Goal: Transaction & Acquisition: Purchase product/service

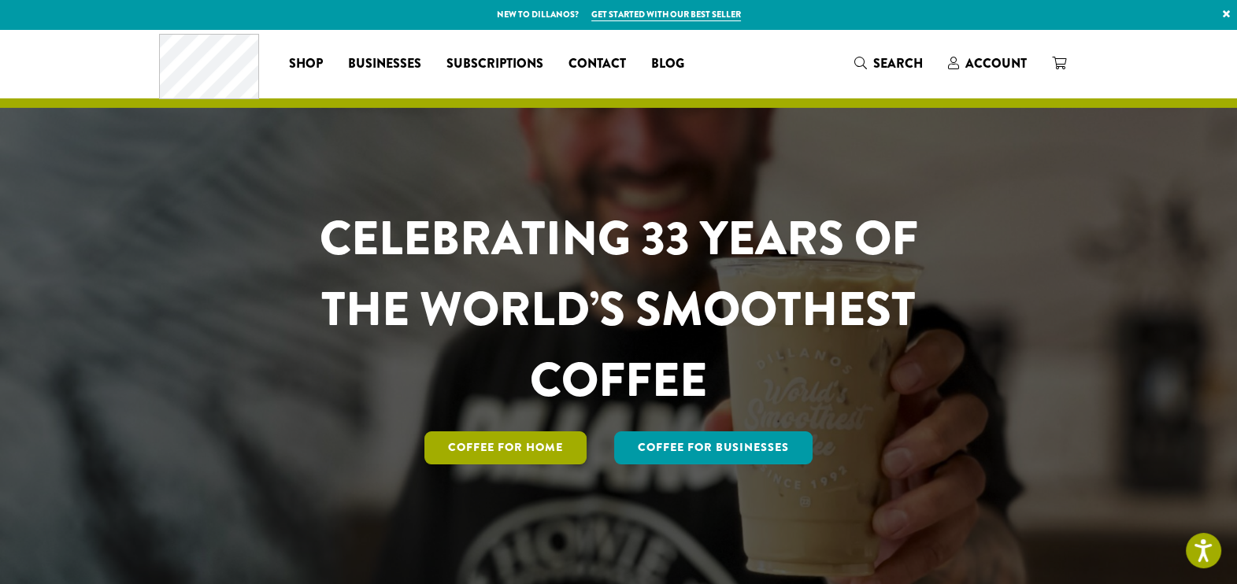
click at [577, 438] on link "Coffee for Home" at bounding box center [505, 447] width 162 height 33
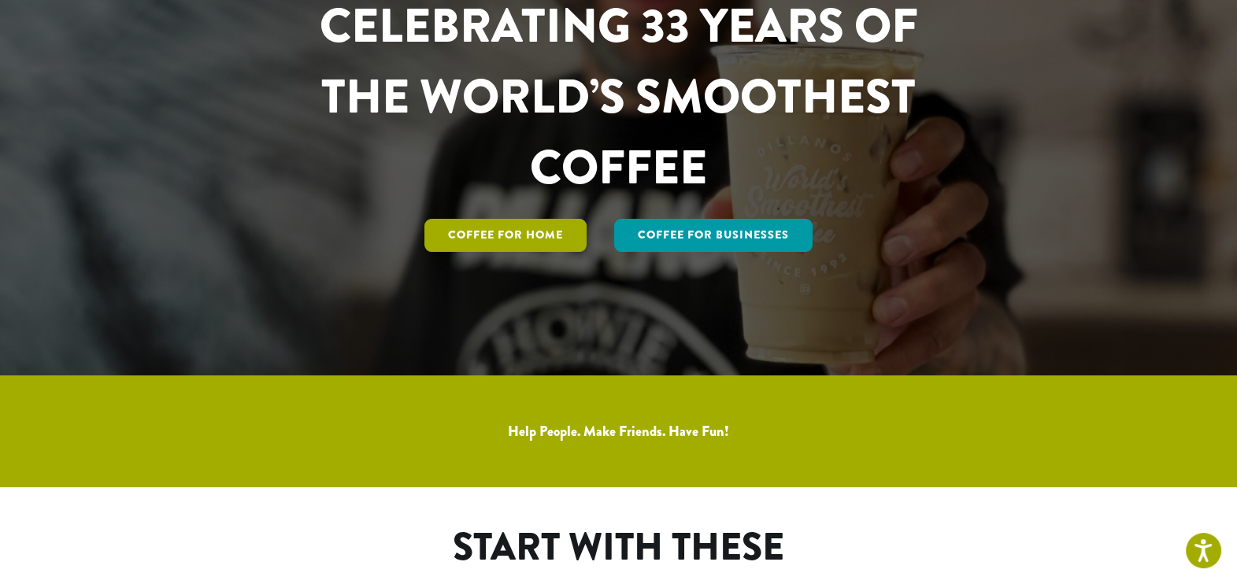
scroll to position [240, 0]
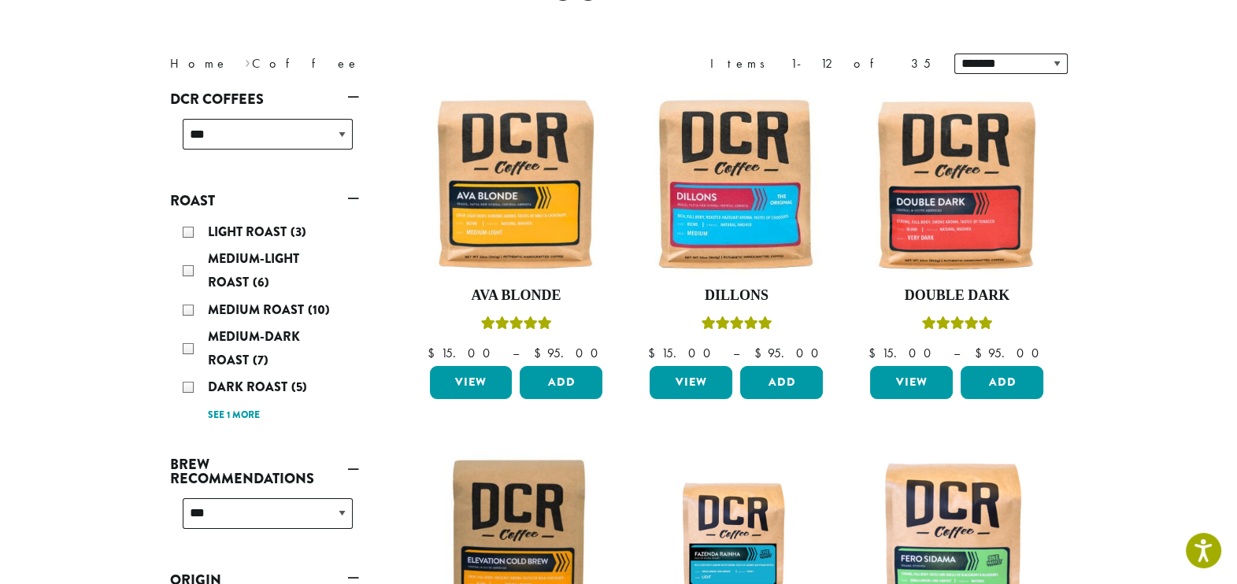
scroll to position [200, 0]
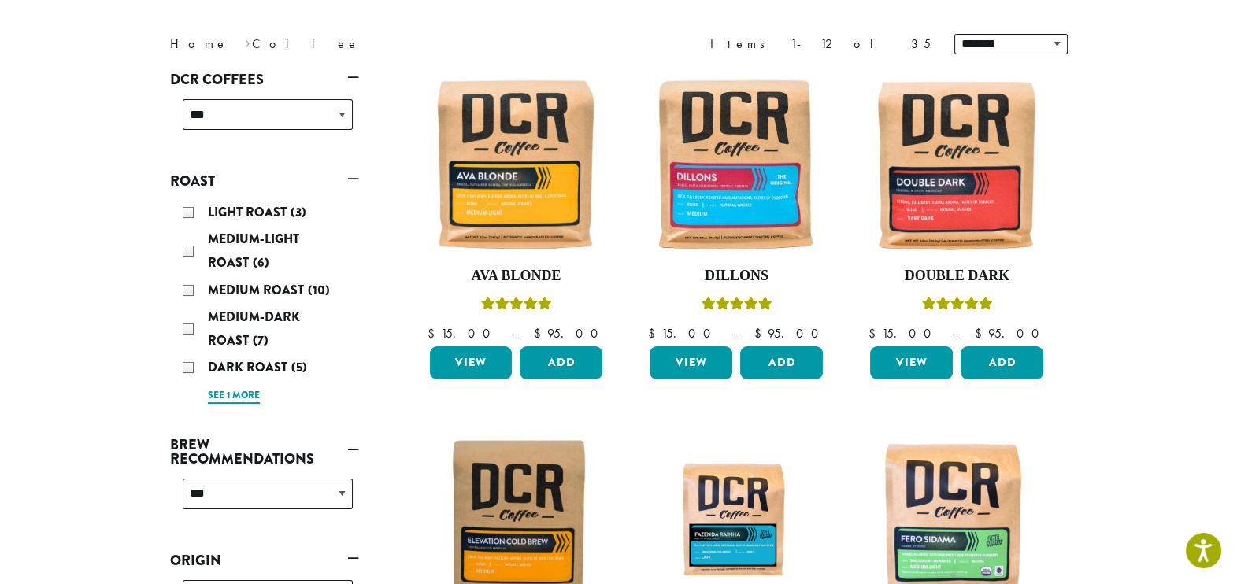
click at [213, 394] on link "See 1 more" at bounding box center [234, 396] width 52 height 16
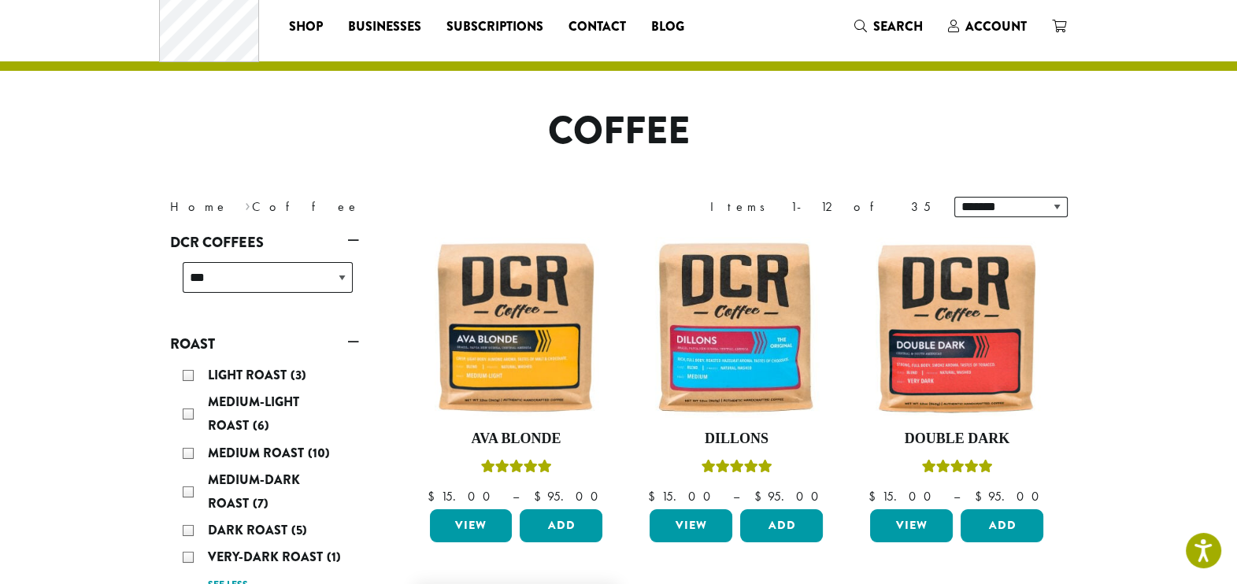
scroll to position [0, 0]
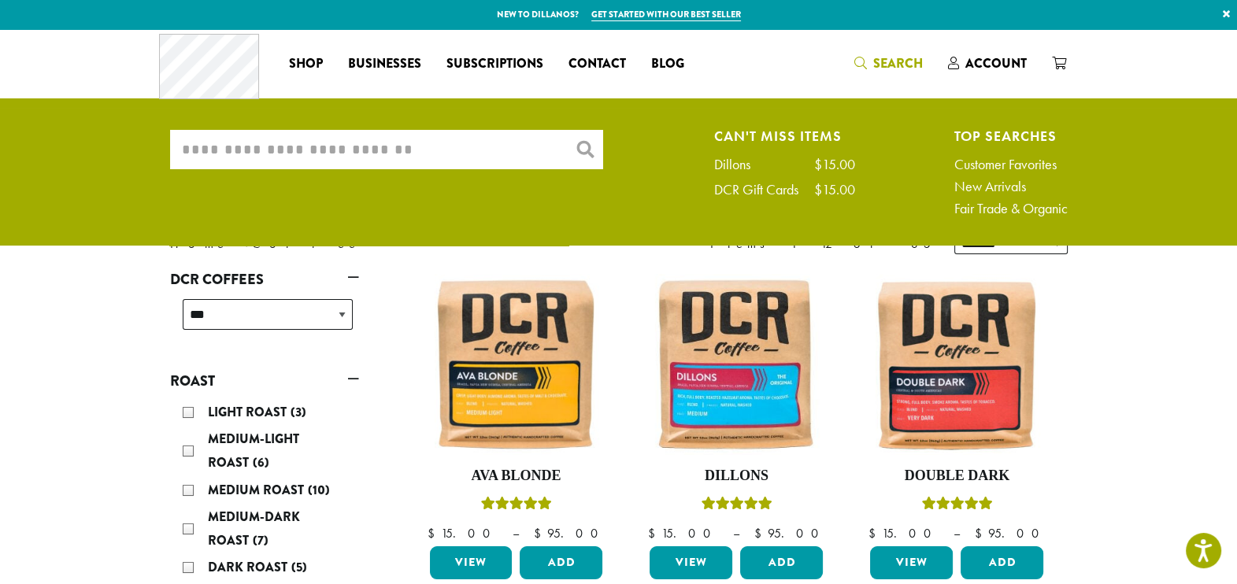
click at [411, 146] on input "What are you searching for?" at bounding box center [386, 149] width 433 height 39
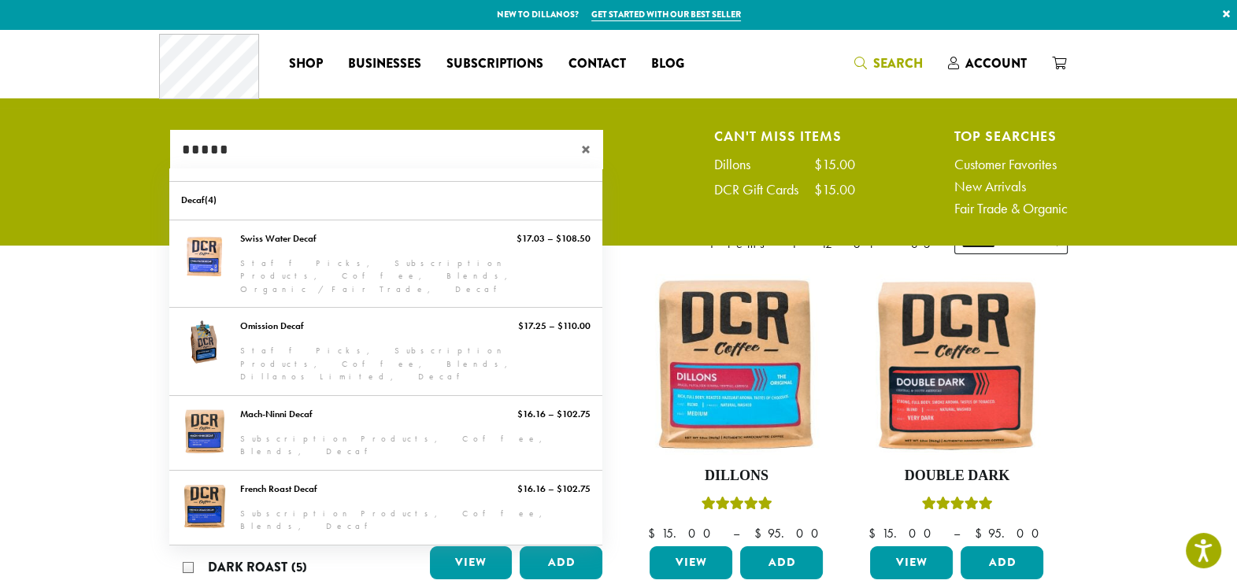
type input "*****"
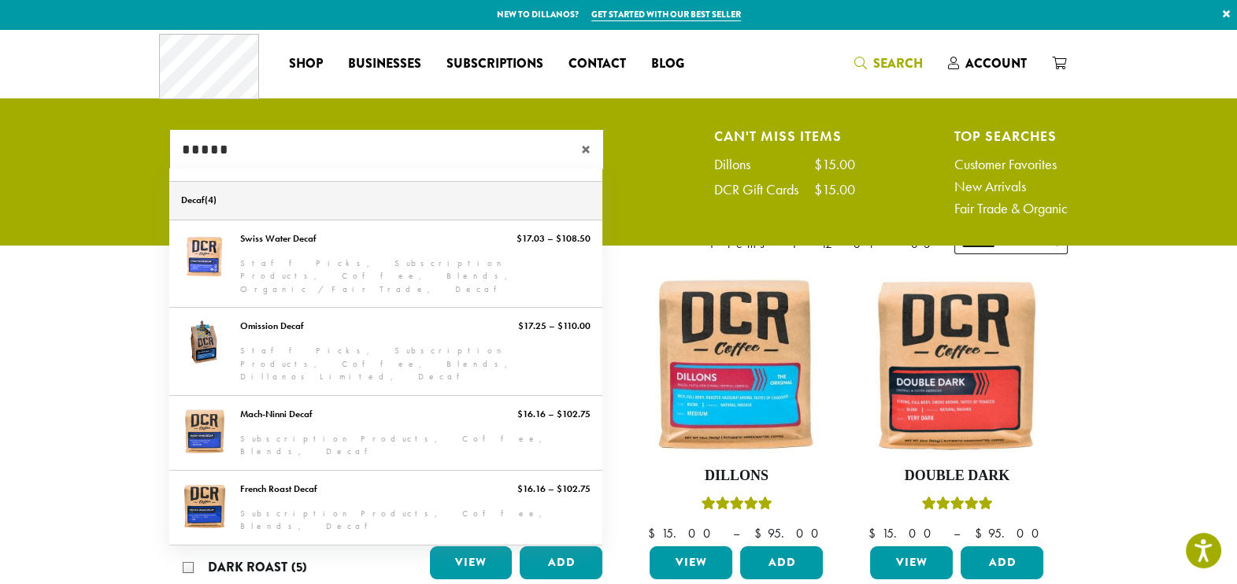
click at [217, 201] on link "Decaf" at bounding box center [385, 201] width 433 height 38
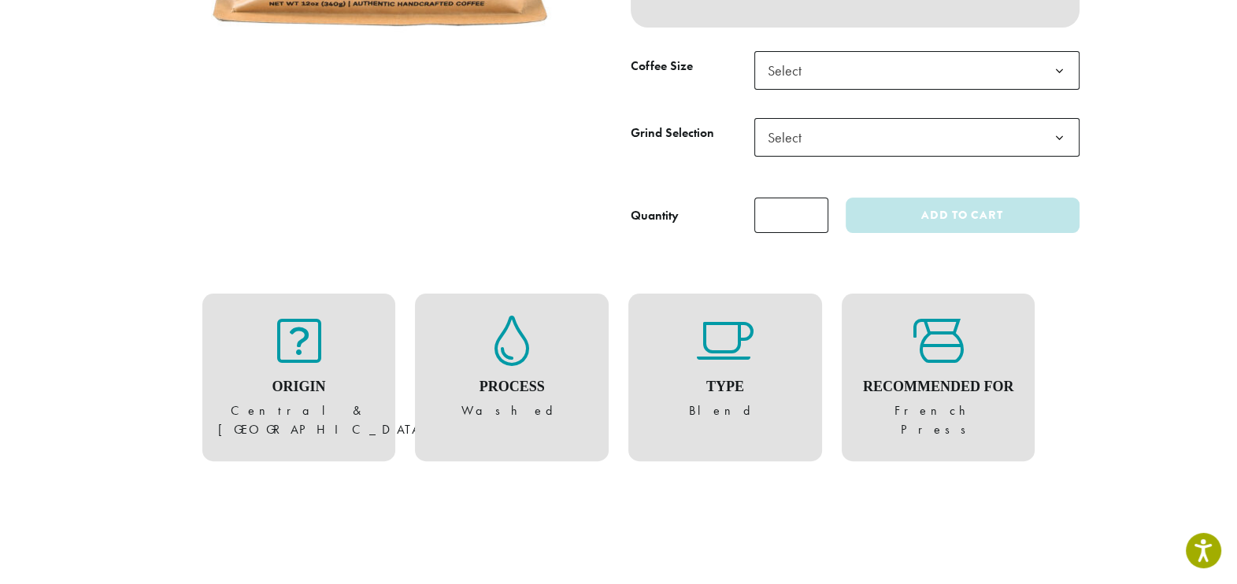
scroll to position [531, 0]
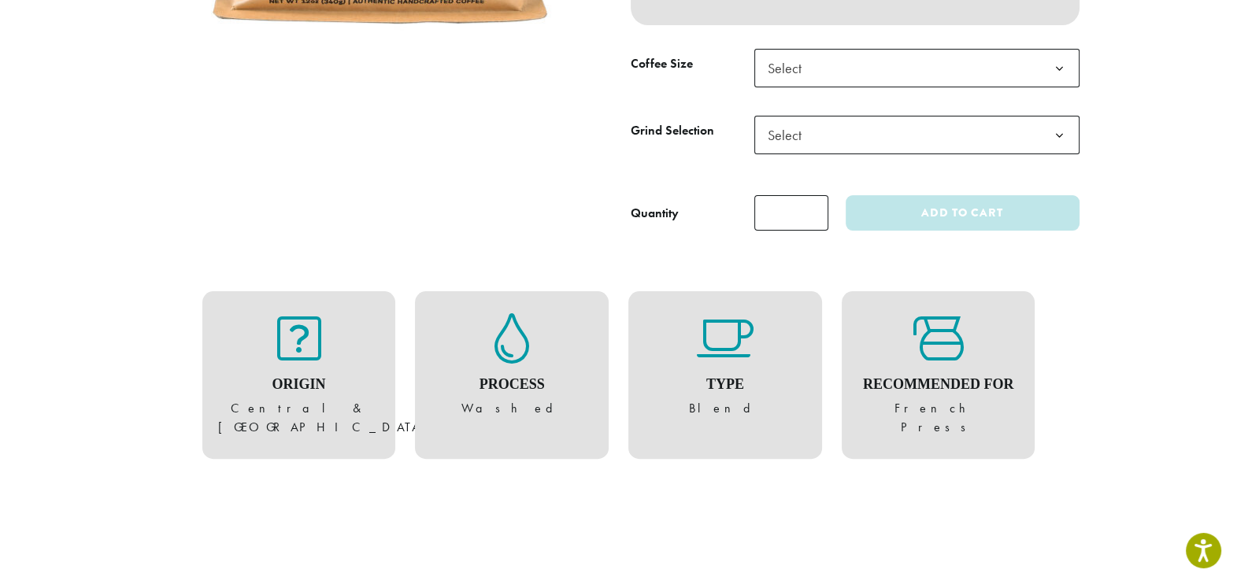
click at [1072, 87] on b at bounding box center [1059, 69] width 39 height 39
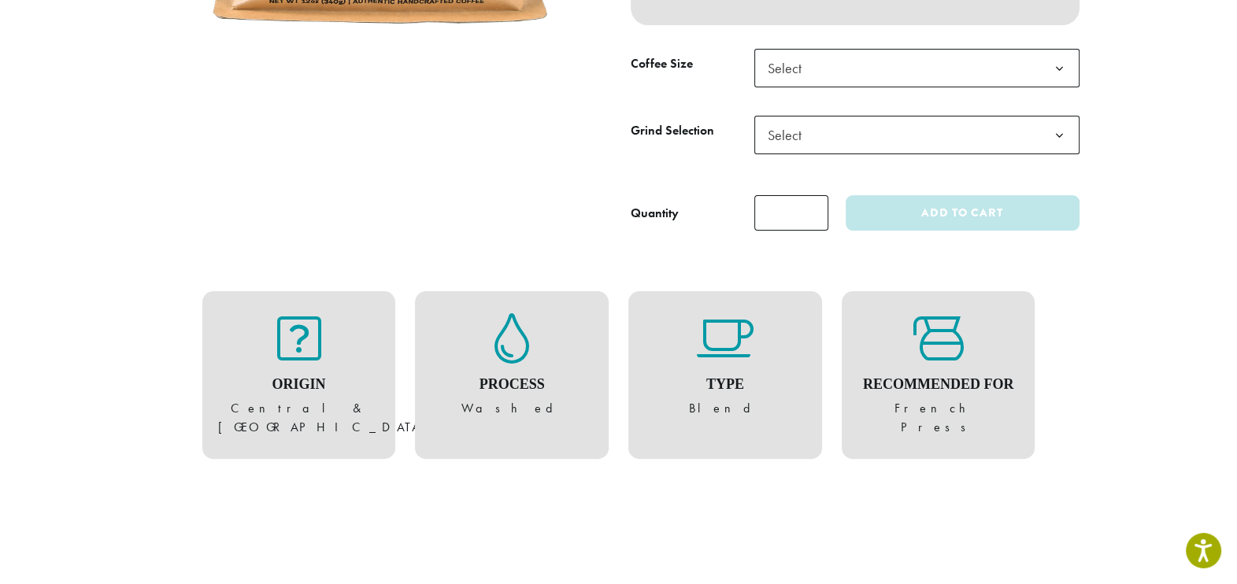
click at [1059, 155] on b at bounding box center [1059, 136] width 39 height 39
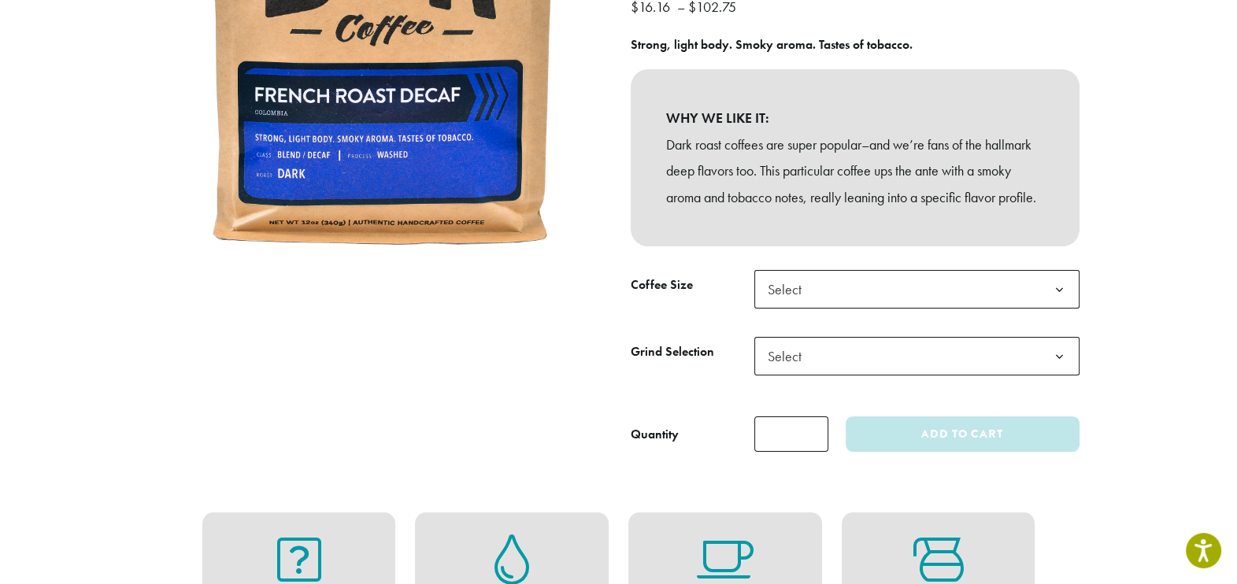
scroll to position [309, 0]
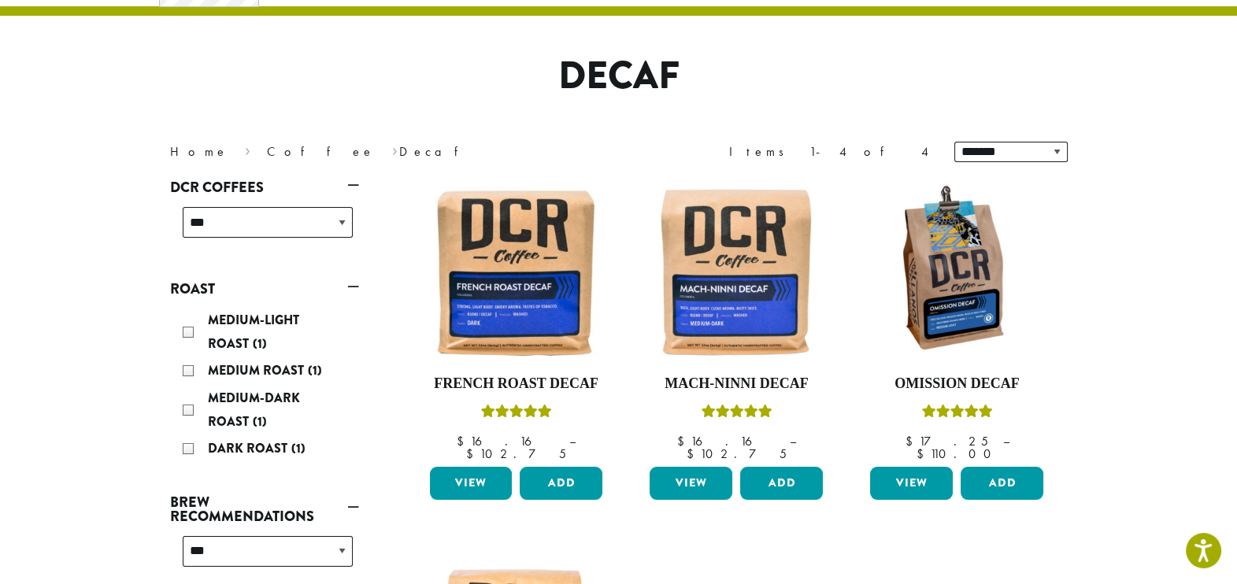
scroll to position [83, 0]
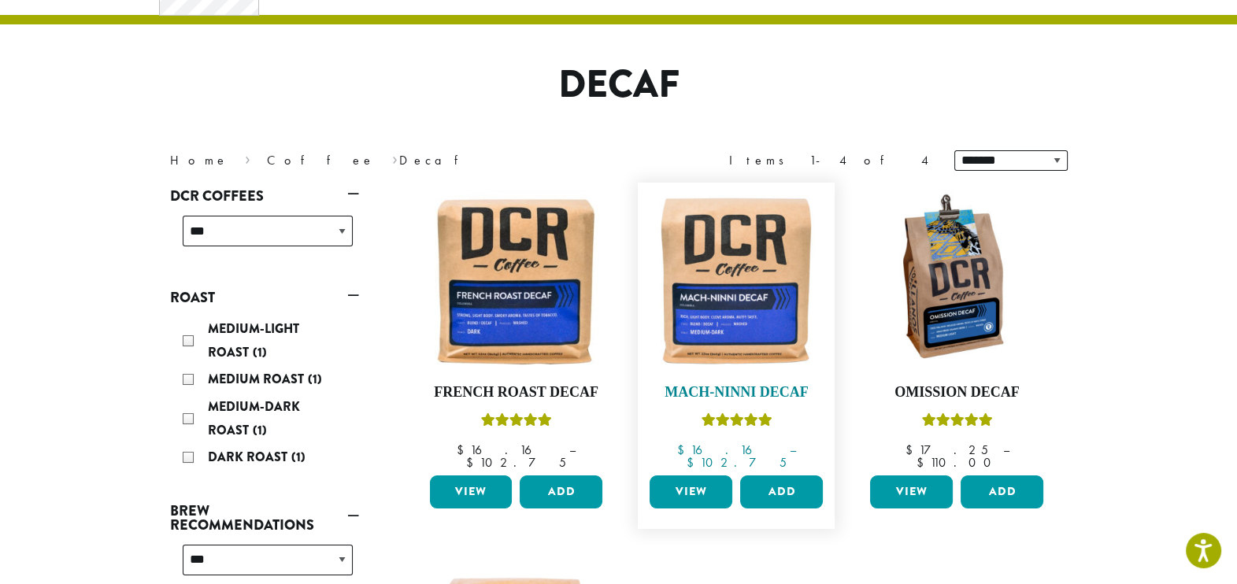
click at [799, 394] on h4 "Mach-Ninni Decaf" at bounding box center [736, 392] width 181 height 17
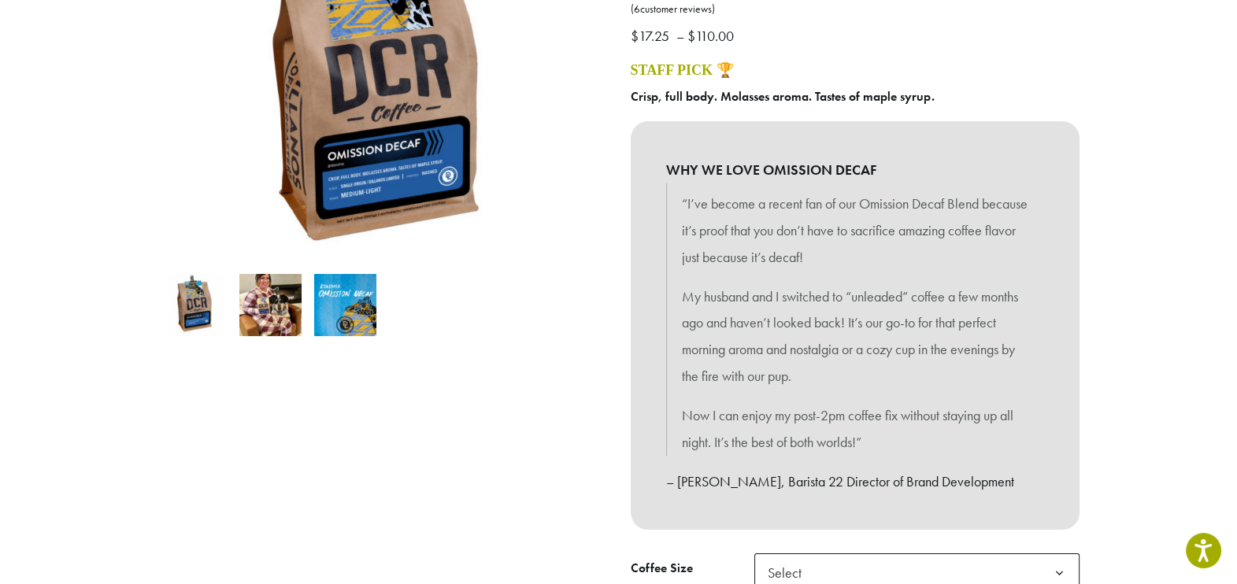
scroll to position [280, 0]
click at [409, 157] on img at bounding box center [630, 343] width 945 height 892
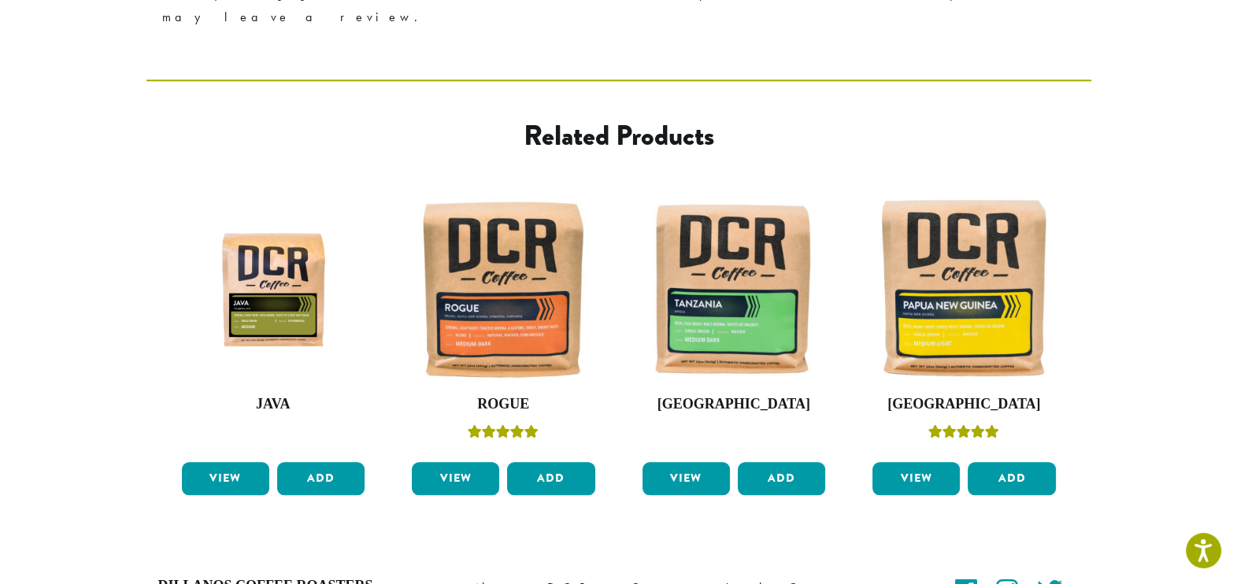
scroll to position [1907, 0]
